Goal: Task Accomplishment & Management: Use online tool/utility

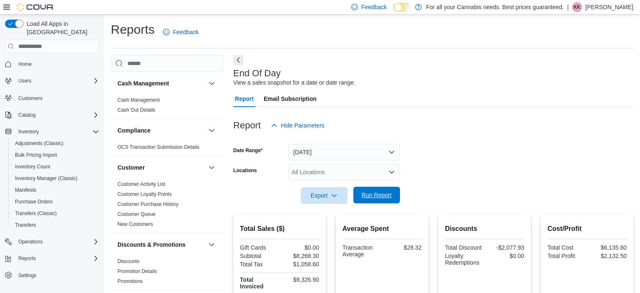
click at [363, 199] on span "Run Report" at bounding box center [376, 195] width 37 height 17
click at [380, 199] on span "Run Report" at bounding box center [377, 195] width 30 height 8
click at [363, 199] on span "Run Report" at bounding box center [376, 195] width 37 height 17
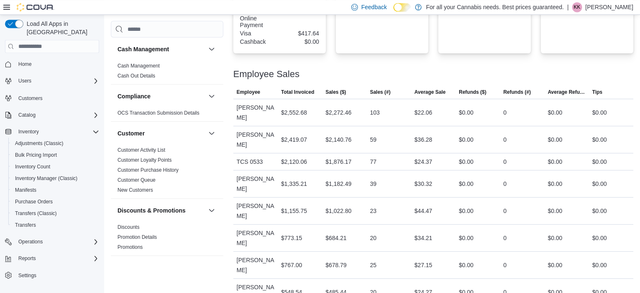
scroll to position [380, 0]
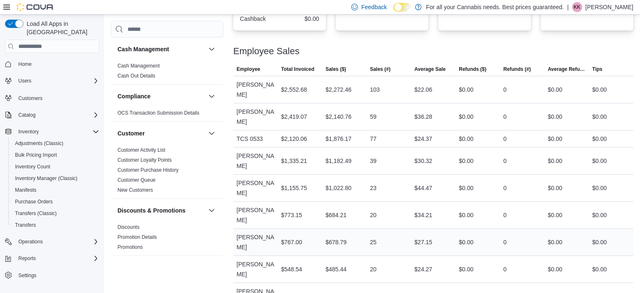
click at [400, 234] on div "25" at bounding box center [389, 242] width 45 height 17
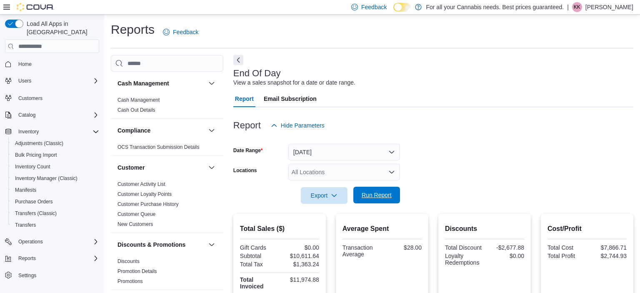
click at [387, 194] on span "Run Report" at bounding box center [377, 195] width 30 height 8
click at [386, 195] on span "Run Report" at bounding box center [377, 195] width 30 height 8
click at [377, 188] on span "Run Report" at bounding box center [376, 195] width 37 height 17
click at [314, 178] on div "All Locations" at bounding box center [344, 172] width 112 height 17
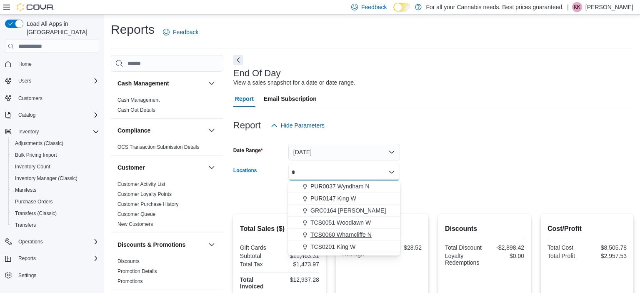
type input "*"
click at [356, 238] on span "TCS0060 Wharncliffe N" at bounding box center [340, 234] width 61 height 8
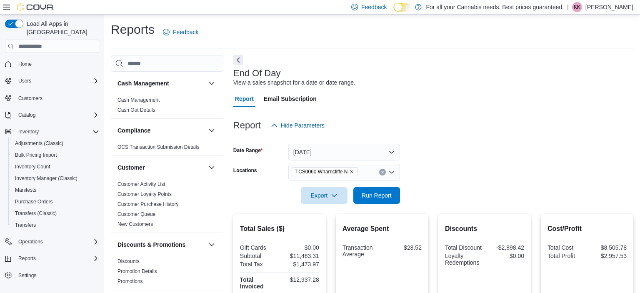
click at [449, 195] on form "Date Range [DATE] Locations TCS0060 Wharncliffe N Export Run Report" at bounding box center [433, 169] width 400 height 70
click at [391, 192] on span "Run Report" at bounding box center [377, 195] width 30 height 8
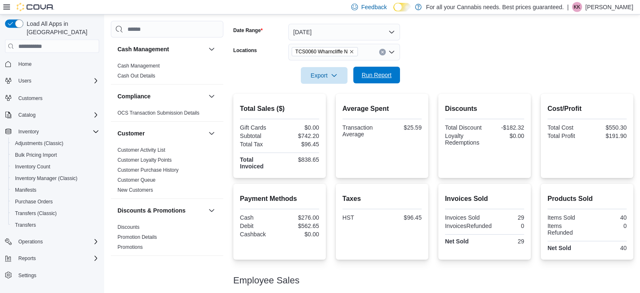
scroll to position [166, 0]
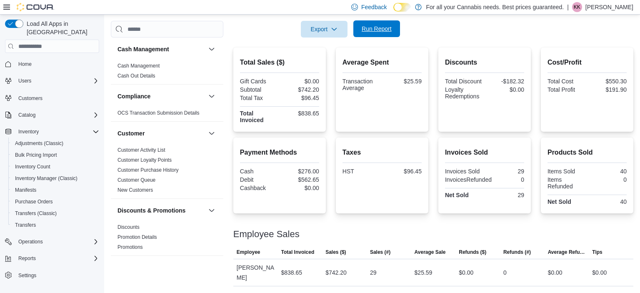
click at [375, 32] on span "Run Report" at bounding box center [377, 29] width 30 height 8
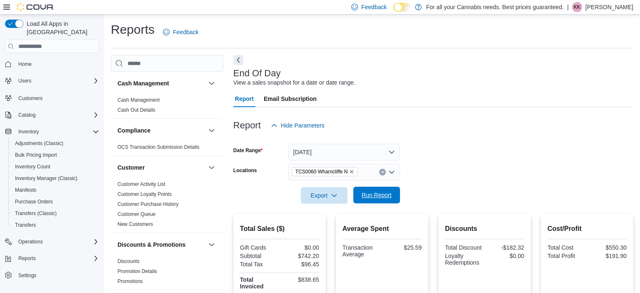
click at [384, 197] on span "Run Report" at bounding box center [377, 195] width 30 height 8
